Goal: Task Accomplishment & Management: Manage account settings

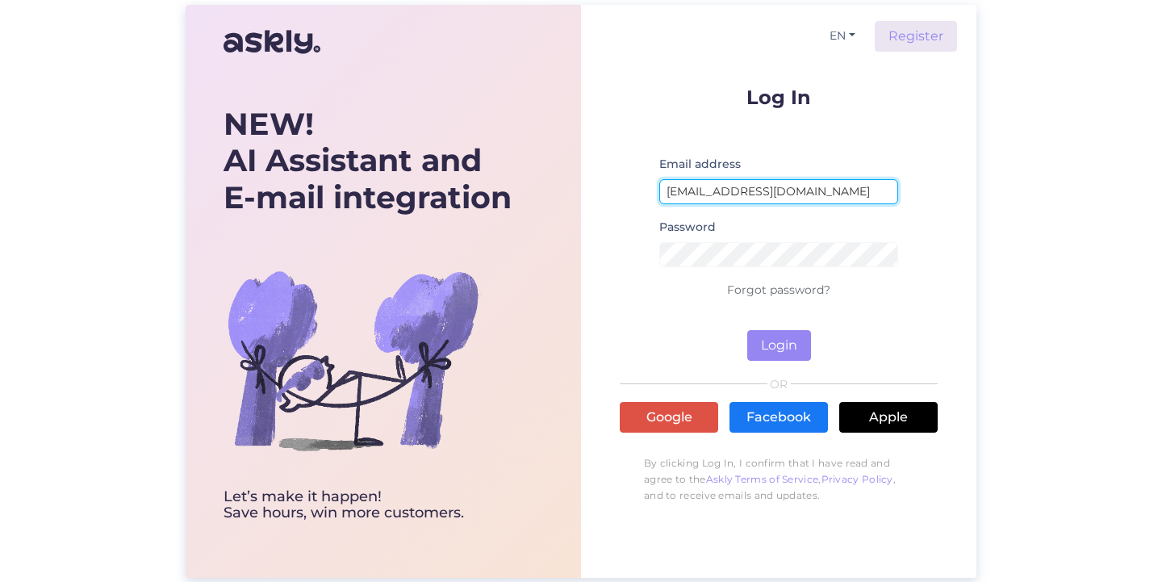
type input "[EMAIL_ADDRESS][DOMAIN_NAME]"
click at [895, 413] on link "Apple" at bounding box center [888, 417] width 98 height 31
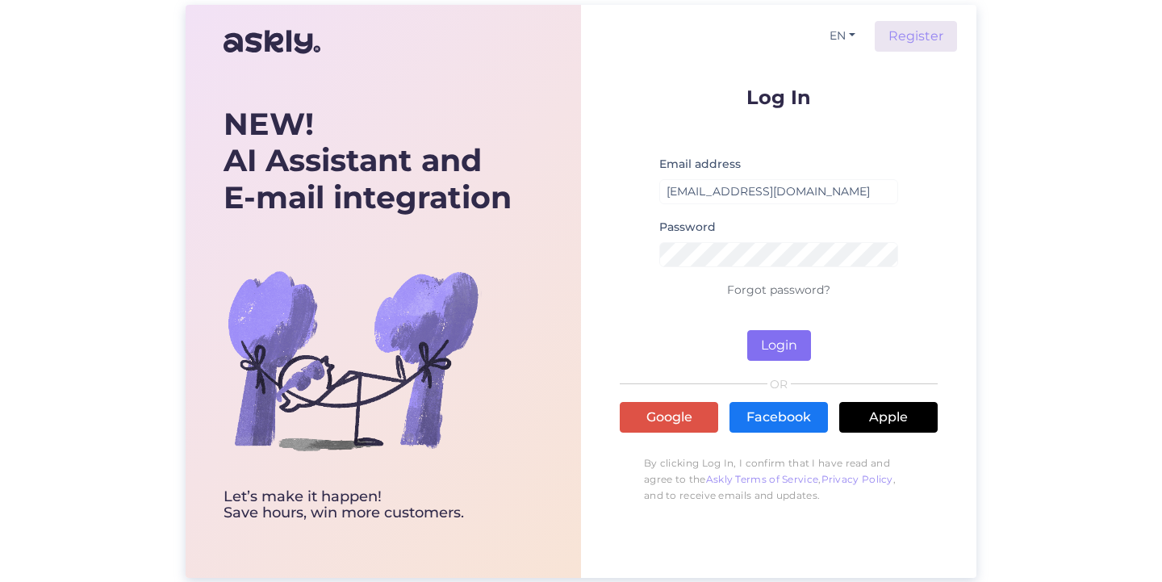
click at [774, 347] on button "Login" at bounding box center [779, 345] width 64 height 31
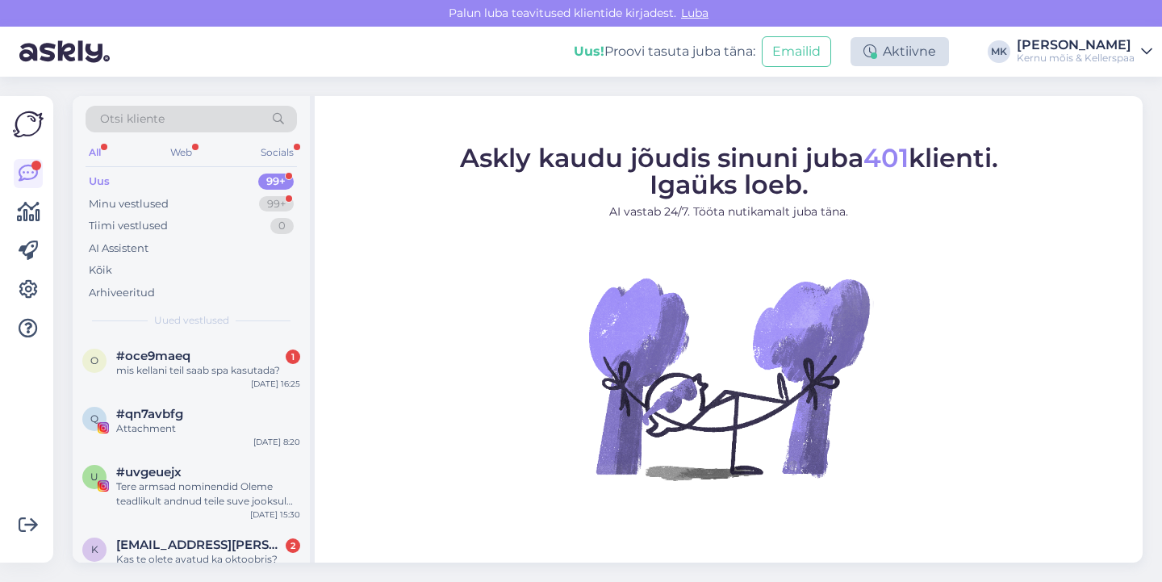
click at [912, 57] on div "Aktiivne" at bounding box center [899, 51] width 98 height 29
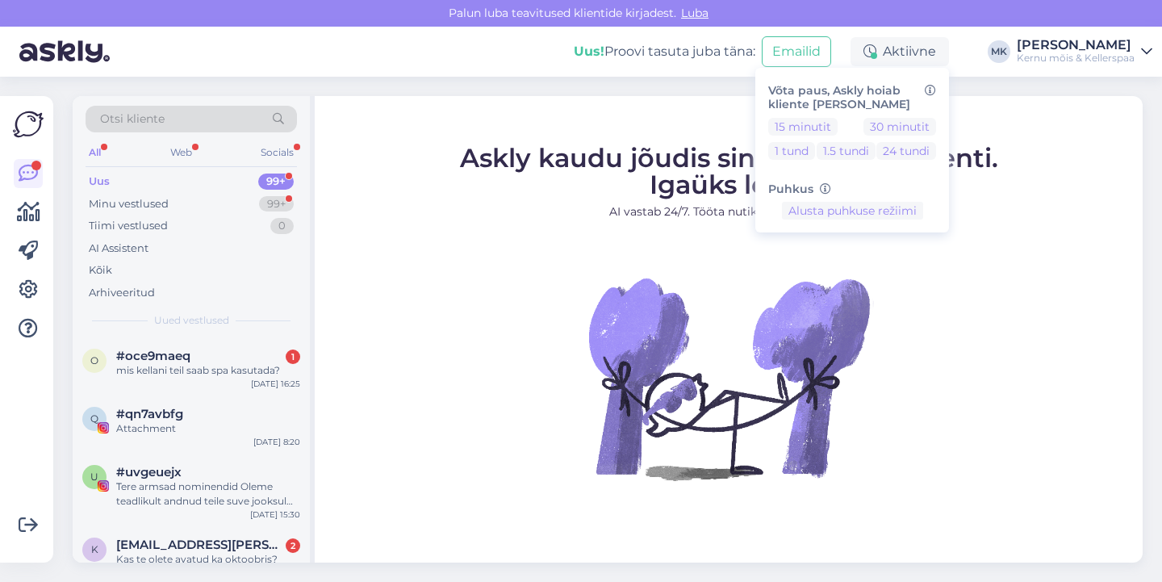
click at [555, 259] on figure "Askly kaudu jõudis sinuni juba 401 klienti. Igaüks loeb. AI vastab 24/7. Tööta …" at bounding box center [728, 333] width 799 height 378
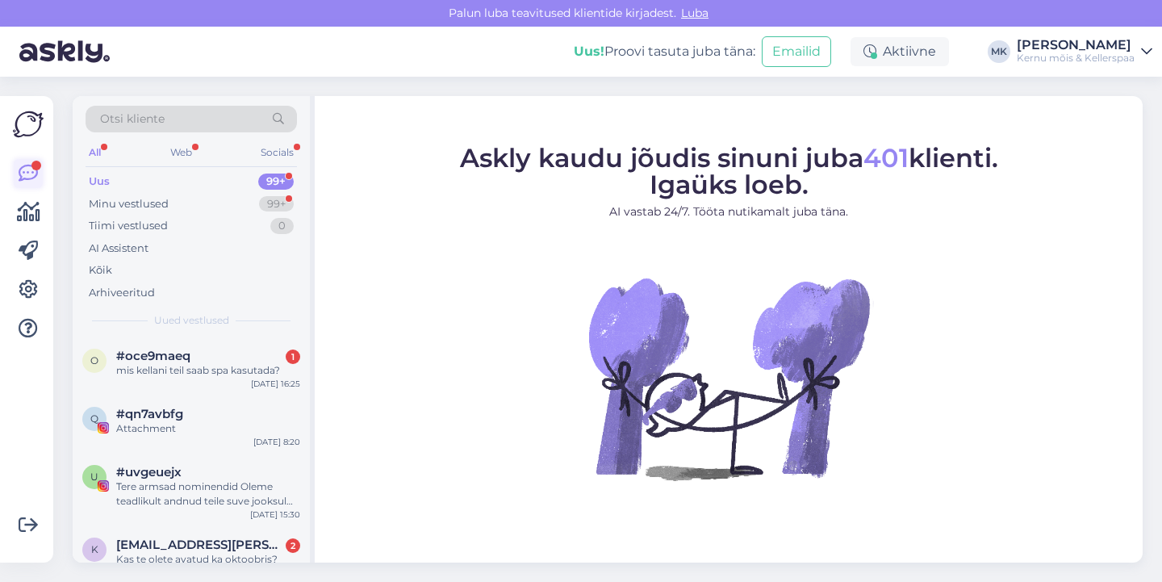
click at [32, 173] on icon at bounding box center [28, 173] width 19 height 19
click at [1118, 64] on div "Kernu mõis & Kellerspaa" at bounding box center [1075, 58] width 118 height 13
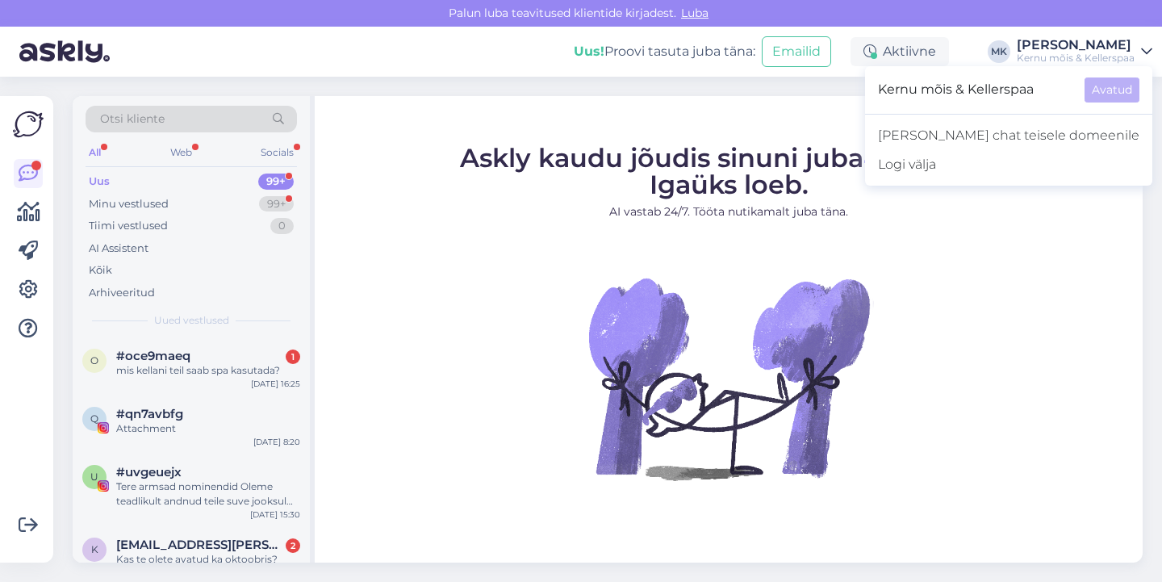
click at [55, 52] on img at bounding box center [64, 52] width 90 height 50
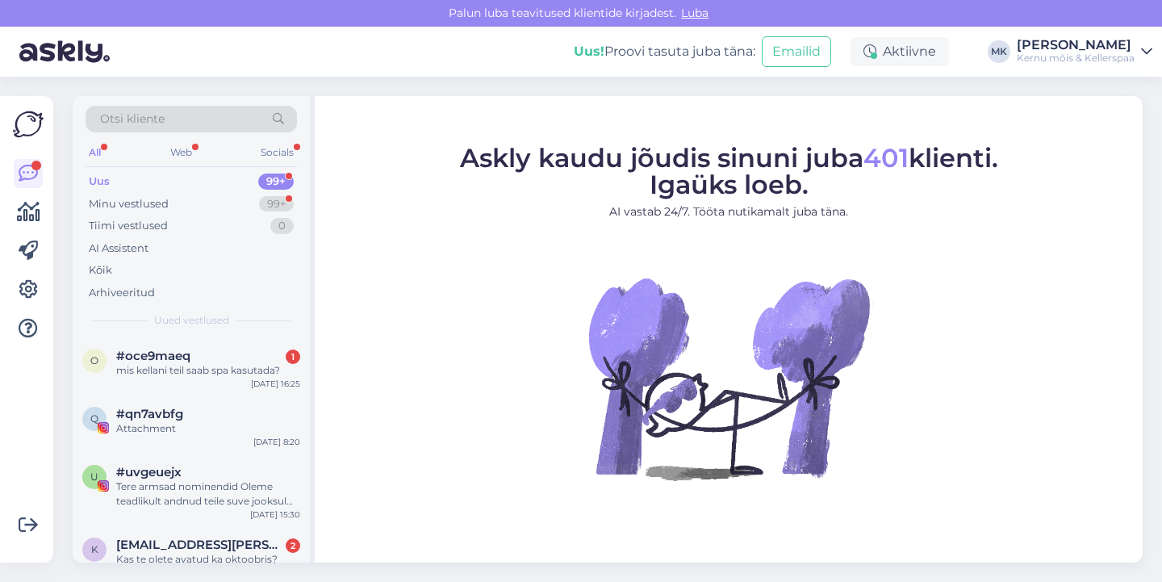
click at [27, 131] on img at bounding box center [28, 124] width 31 height 31
click at [32, 175] on icon at bounding box center [28, 173] width 19 height 19
click at [32, 211] on icon at bounding box center [28, 211] width 23 height 19
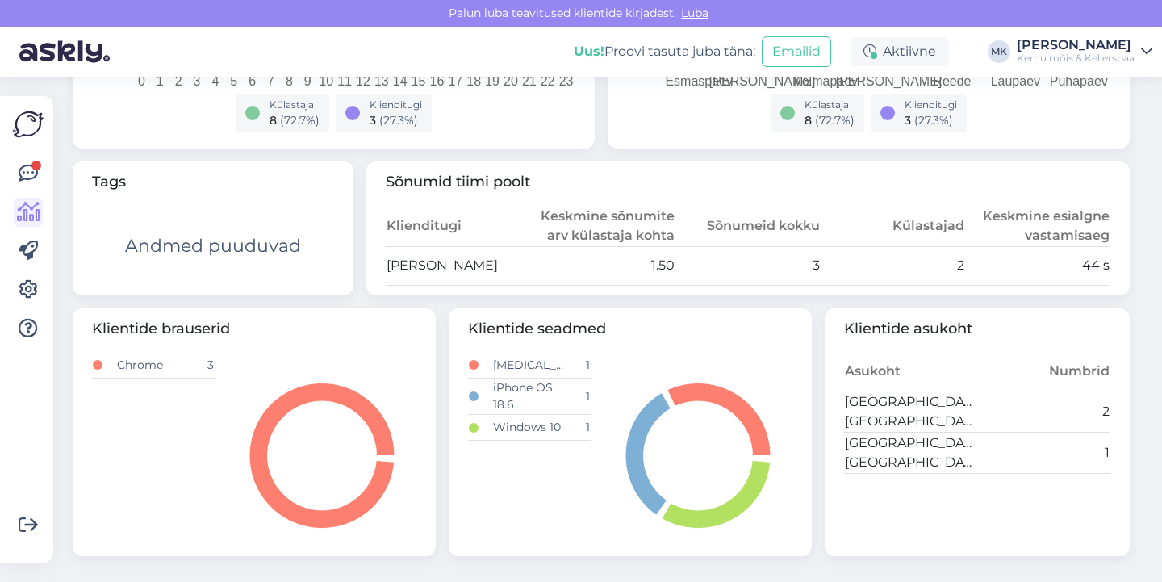
scroll to position [474, 0]
click at [26, 251] on icon at bounding box center [28, 250] width 19 height 19
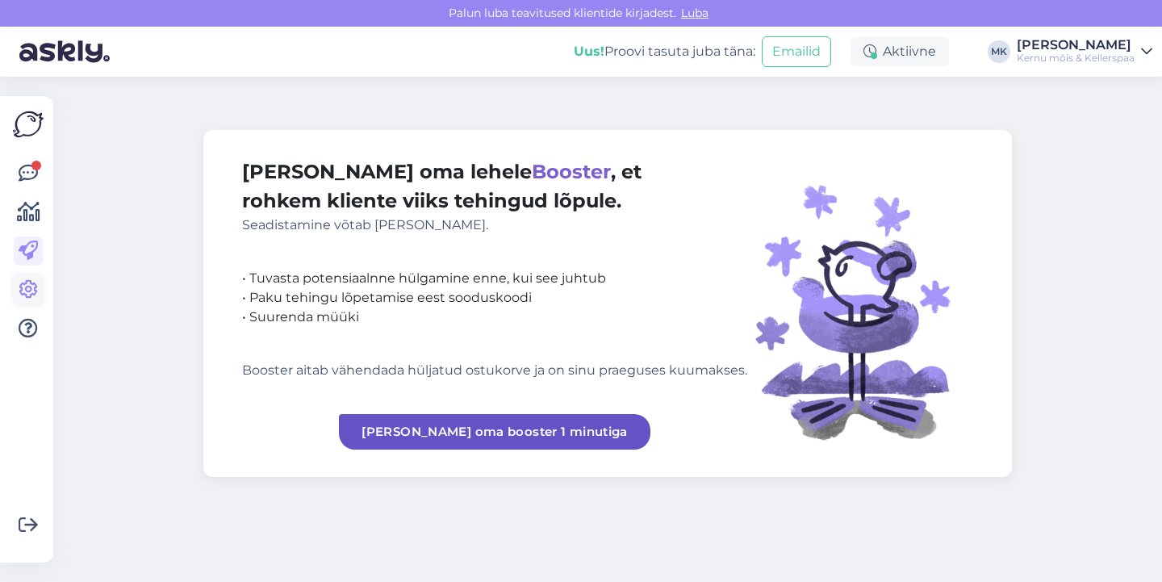
click at [27, 284] on icon at bounding box center [28, 289] width 19 height 19
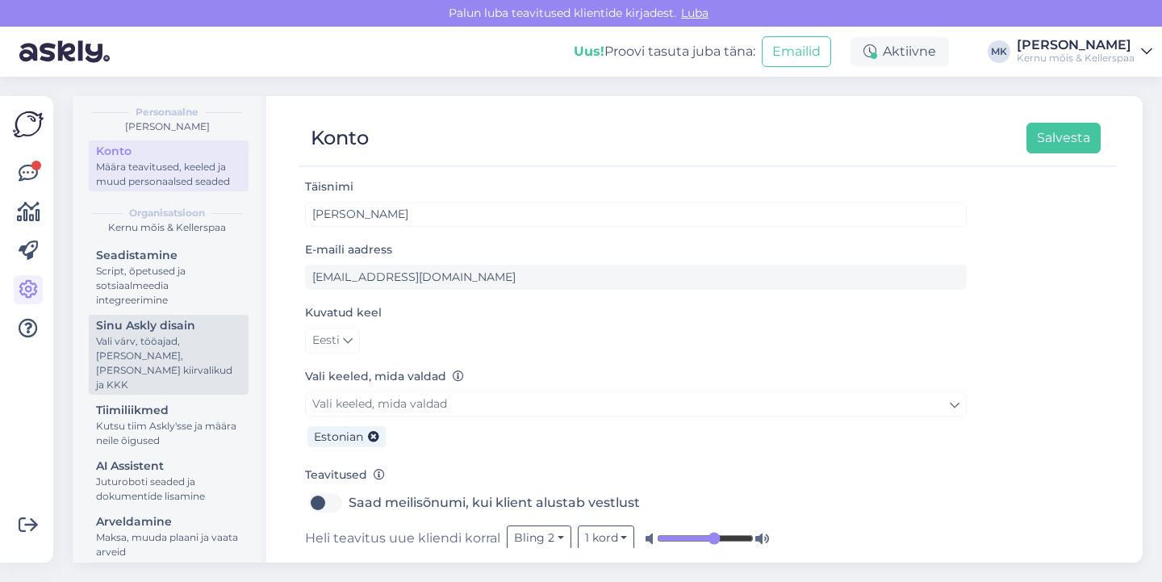
scroll to position [53, 0]
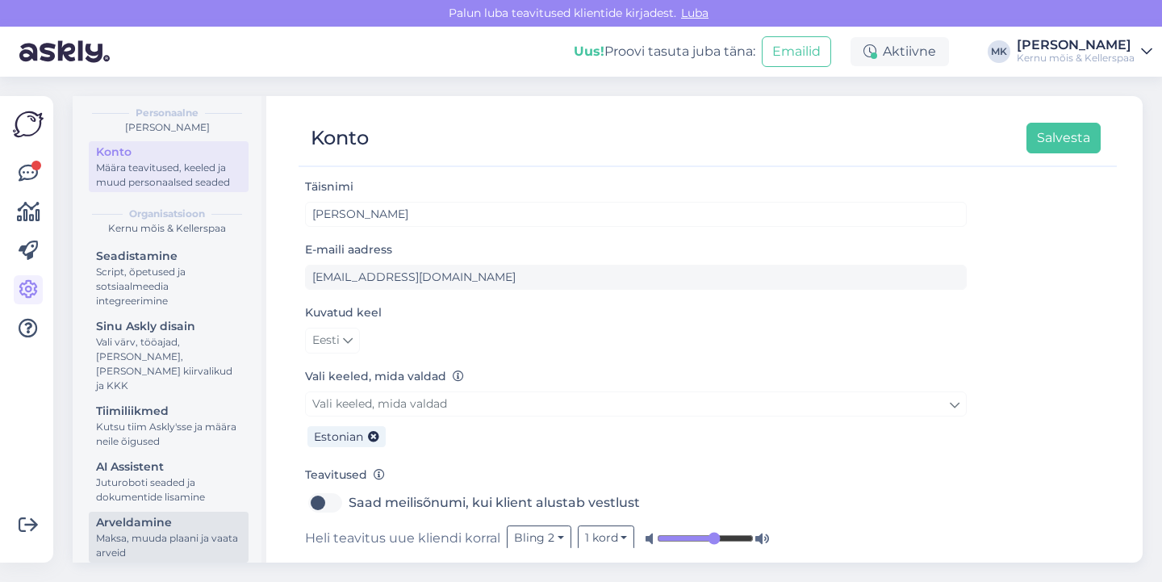
click at [192, 531] on div "Maksa, muuda plaani ja vaata arveid" at bounding box center [168, 545] width 145 height 29
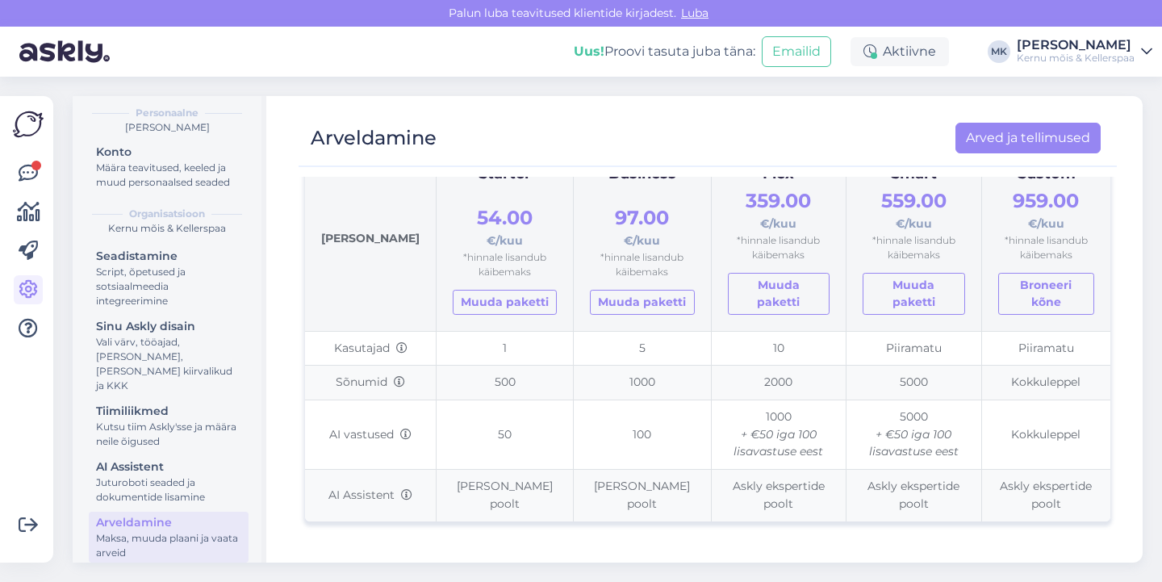
scroll to position [108, 0]
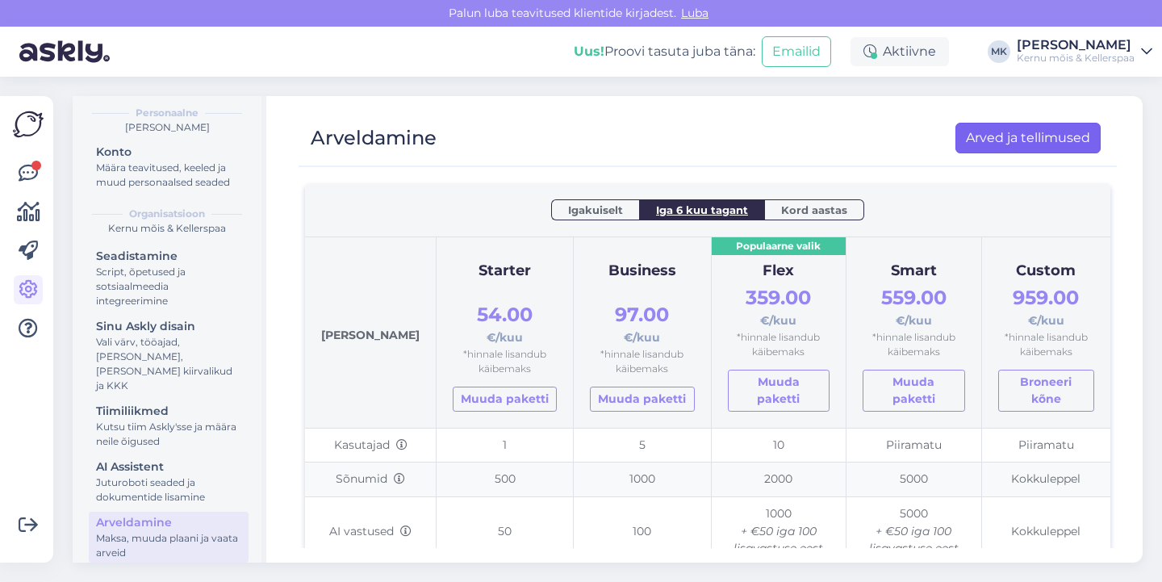
click at [1000, 136] on link "Arved ja tellimused" at bounding box center [1027, 138] width 145 height 31
